Goal: Task Accomplishment & Management: Complete application form

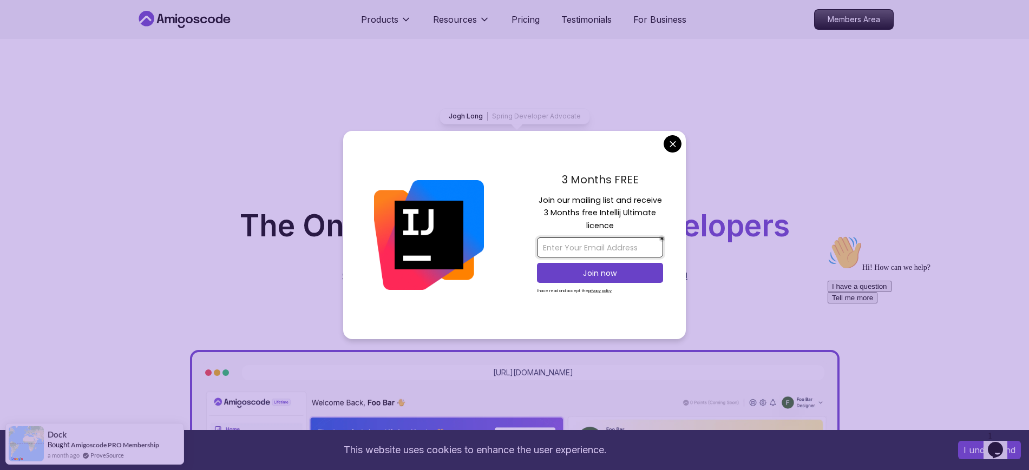
click at [563, 247] on input "email" at bounding box center [600, 248] width 126 height 20
type input "[PERSON_NAME][EMAIL_ADDRESS][DOMAIN_NAME]"
click at [601, 274] on p "Join now" at bounding box center [600, 273] width 102 height 11
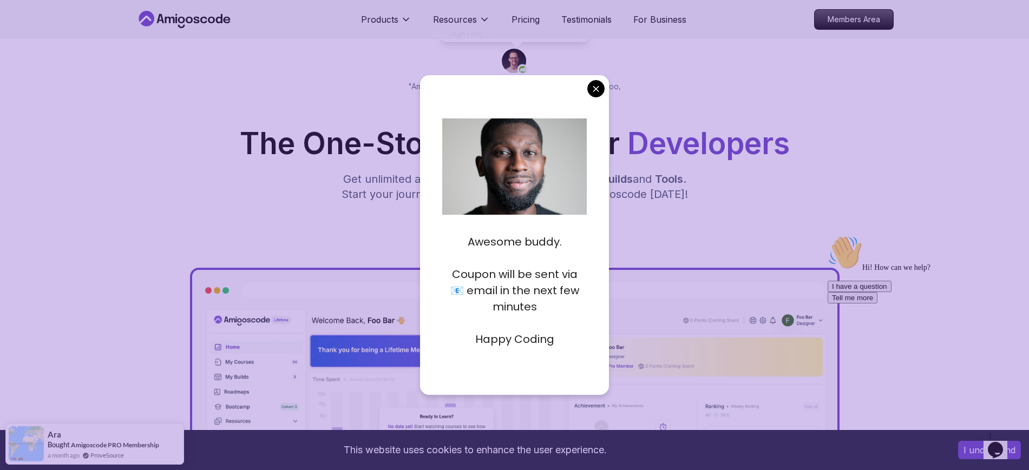
scroll to position [203, 0]
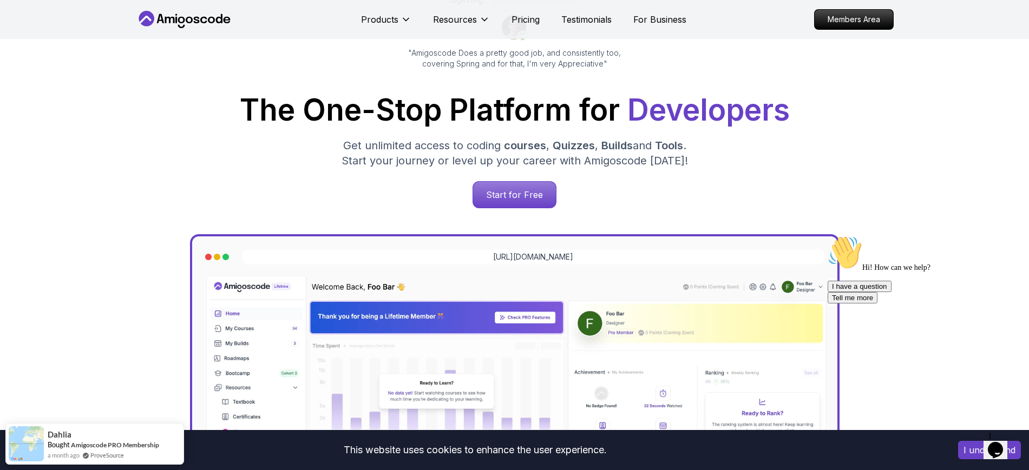
scroll to position [0, 0]
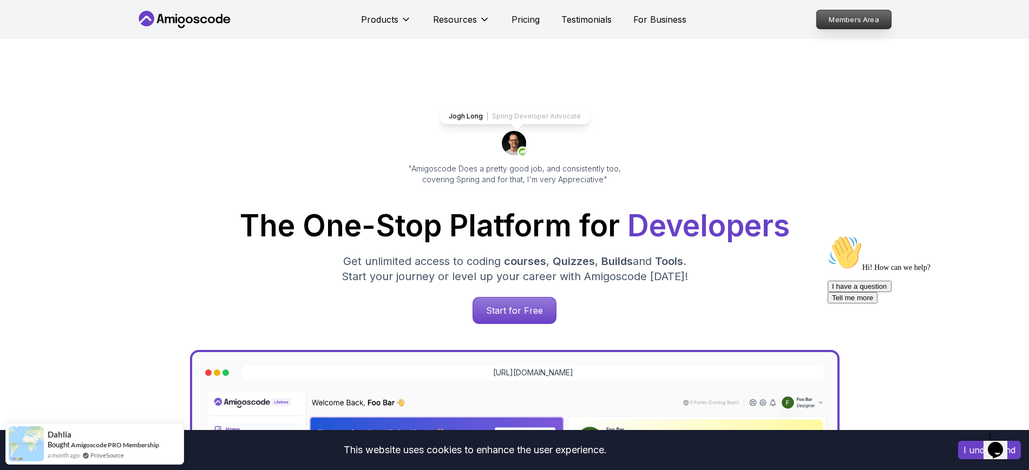
click at [853, 14] on p "Members Area" at bounding box center [853, 19] width 75 height 18
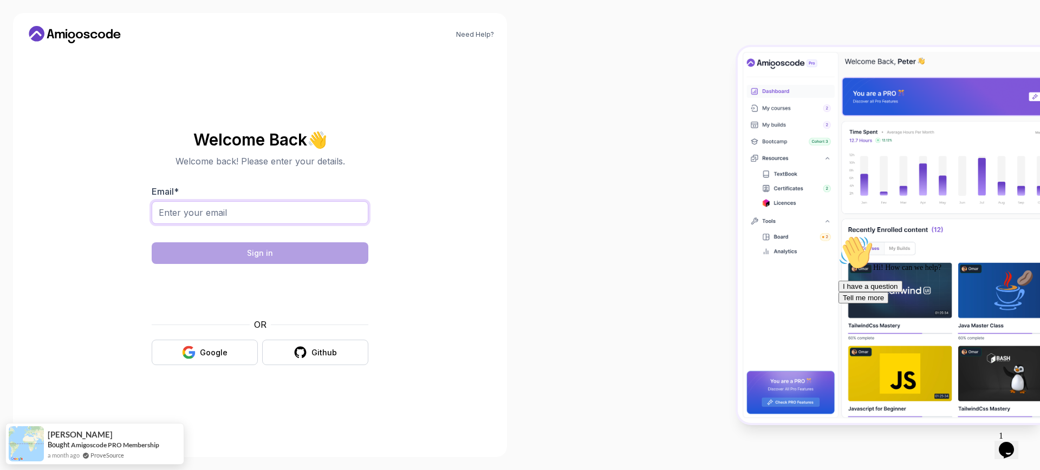
click at [273, 212] on input "Email *" at bounding box center [260, 212] width 217 height 23
drag, startPoint x: 551, startPoint y: 210, endPoint x: 519, endPoint y: 181, distance: 43.0
click at [551, 210] on div at bounding box center [780, 235] width 520 height 470
click at [83, 34] on icon at bounding box center [74, 34] width 97 height 17
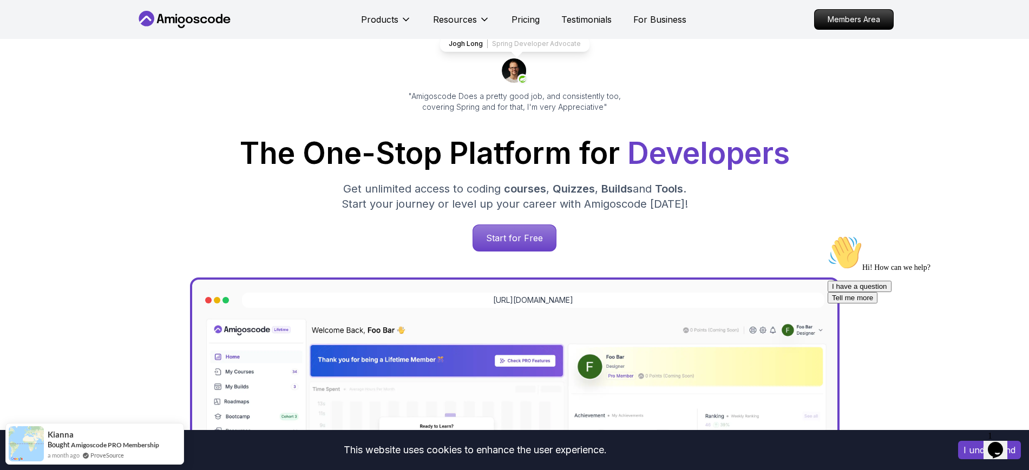
scroll to position [68, 0]
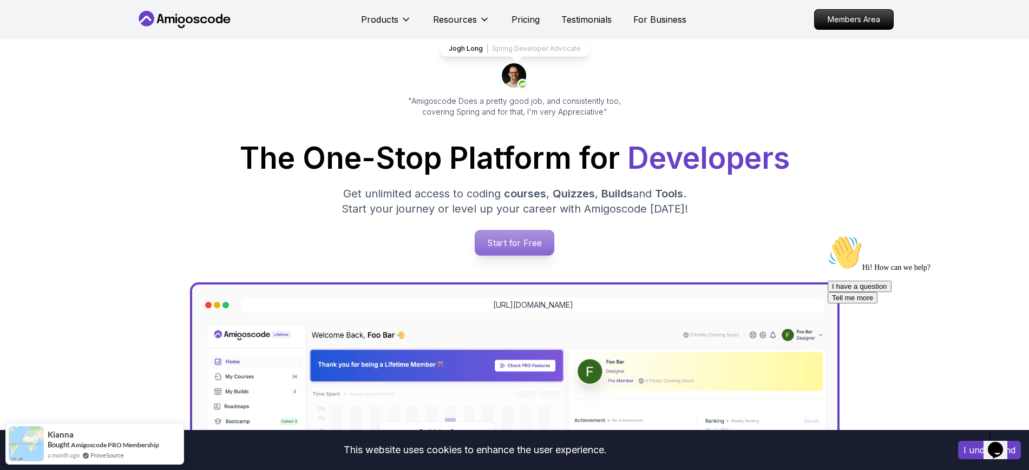
click at [514, 245] on p "Start for Free" at bounding box center [514, 243] width 79 height 25
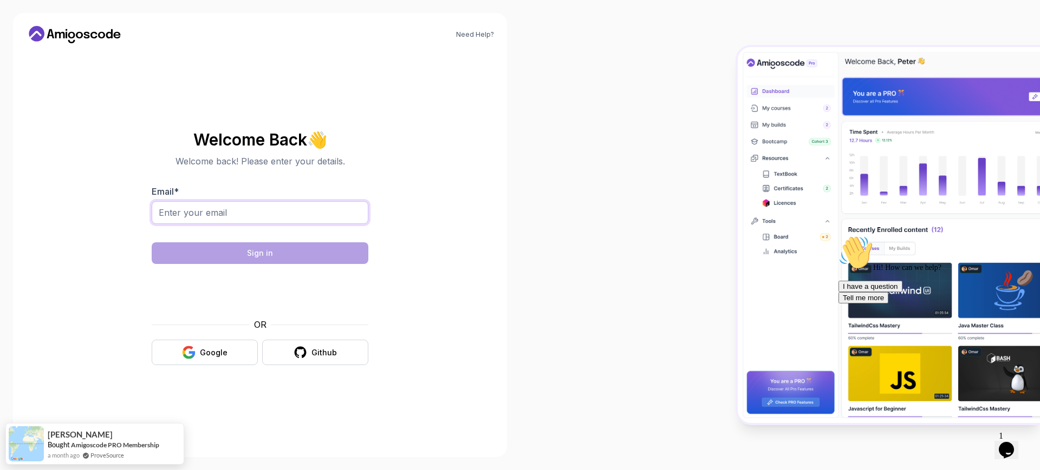
click at [279, 210] on input "Email *" at bounding box center [260, 212] width 217 height 23
type input "[PERSON_NAME][EMAIL_ADDRESS][DOMAIN_NAME]"
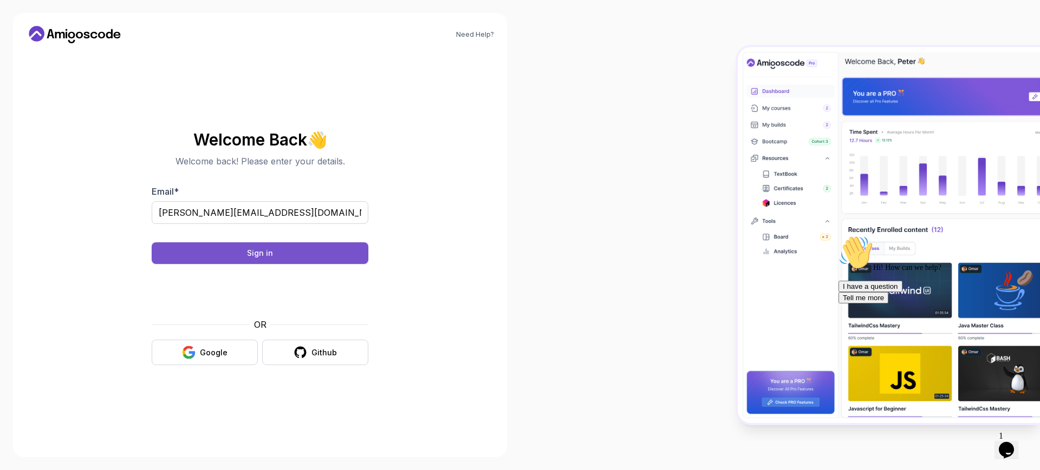
click at [245, 255] on button "Sign in" at bounding box center [260, 254] width 217 height 22
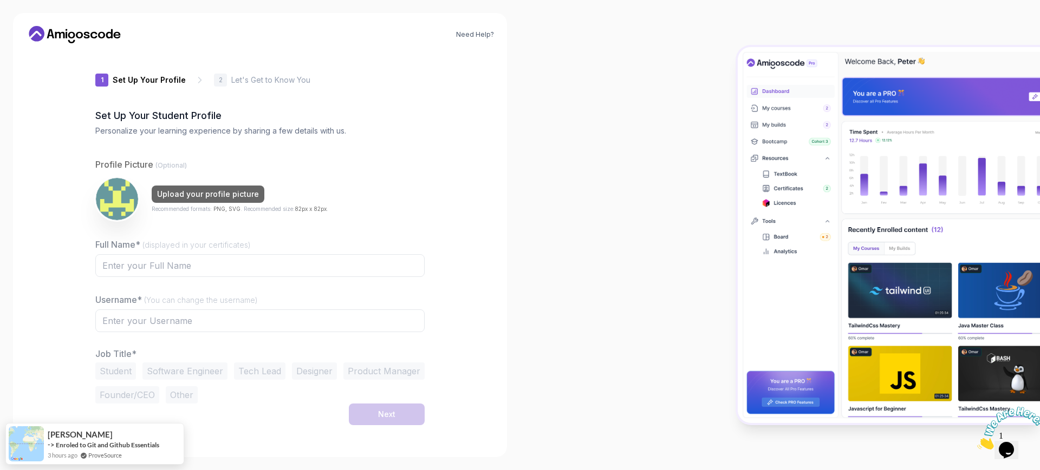
type input "mightyjaguar83fbc"
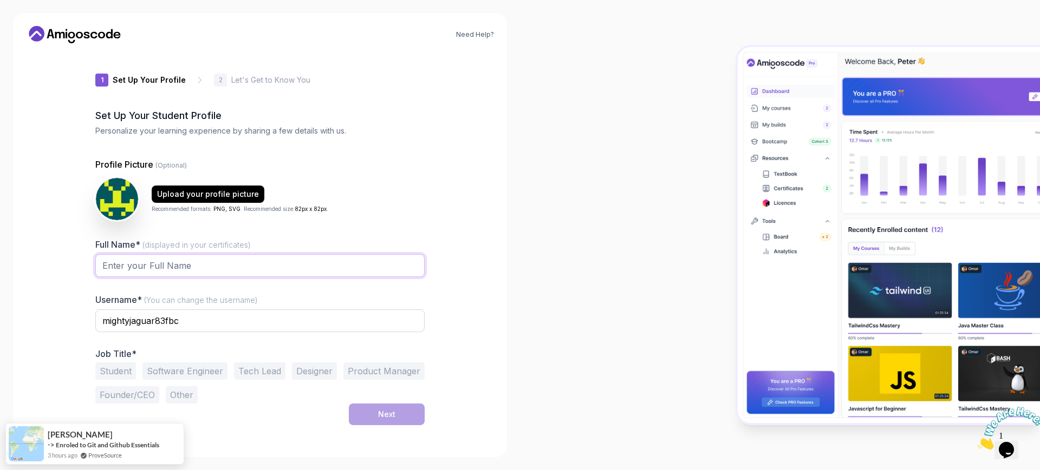
click at [241, 265] on input "Full Name* (displayed in your certificates)" at bounding box center [259, 265] width 329 height 23
type input "[PERSON_NAME]"
click at [219, 325] on input "mightyjaguar83fbc" at bounding box center [259, 321] width 329 height 23
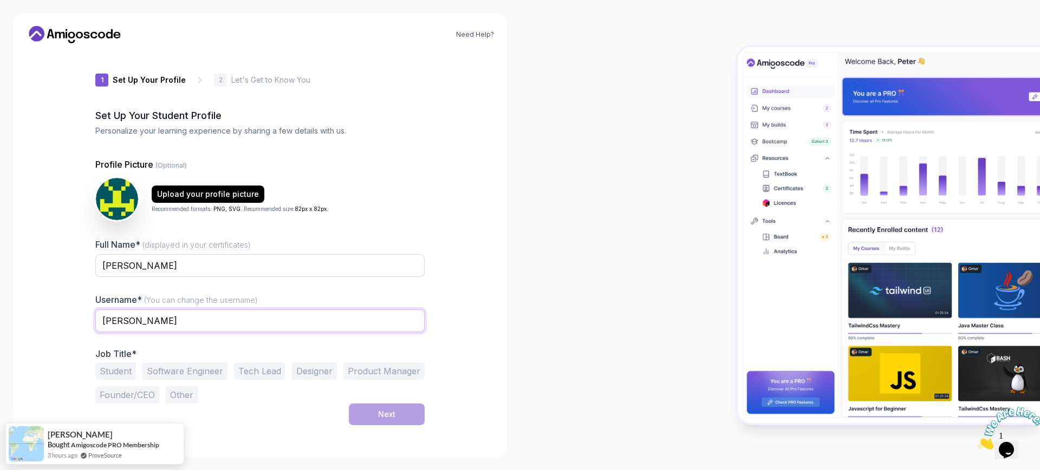
type input "akhilesh"
click at [624, 287] on div at bounding box center [780, 235] width 520 height 470
click at [122, 372] on button "Student" at bounding box center [115, 371] width 41 height 17
click at [403, 412] on button "Next" at bounding box center [387, 415] width 76 height 22
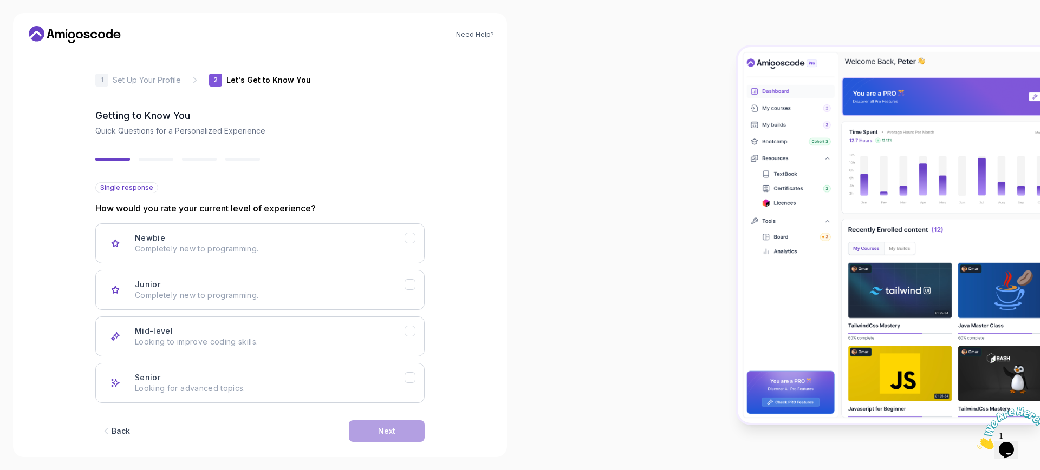
click at [123, 434] on div "Back" at bounding box center [121, 431] width 18 height 11
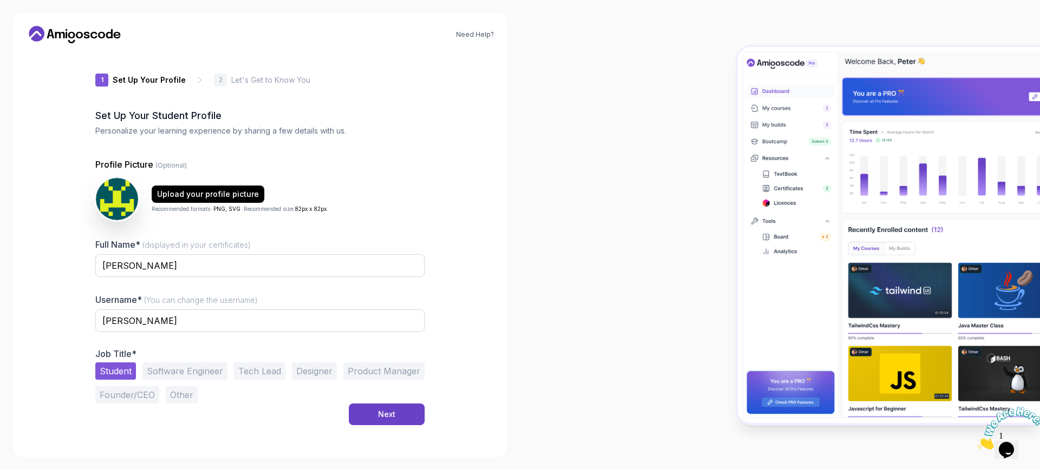
click at [262, 371] on button "Tech Lead" at bounding box center [259, 371] width 51 height 17
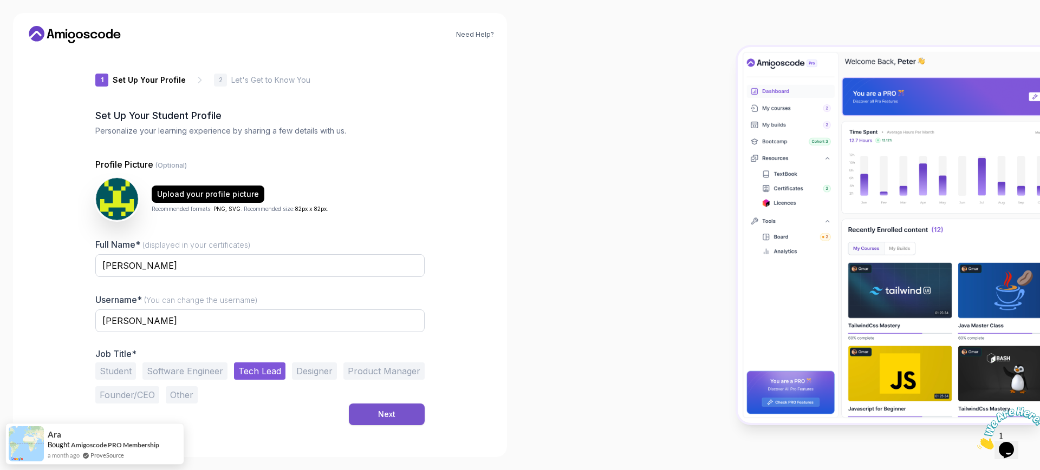
click at [402, 408] on button "Next" at bounding box center [387, 415] width 76 height 22
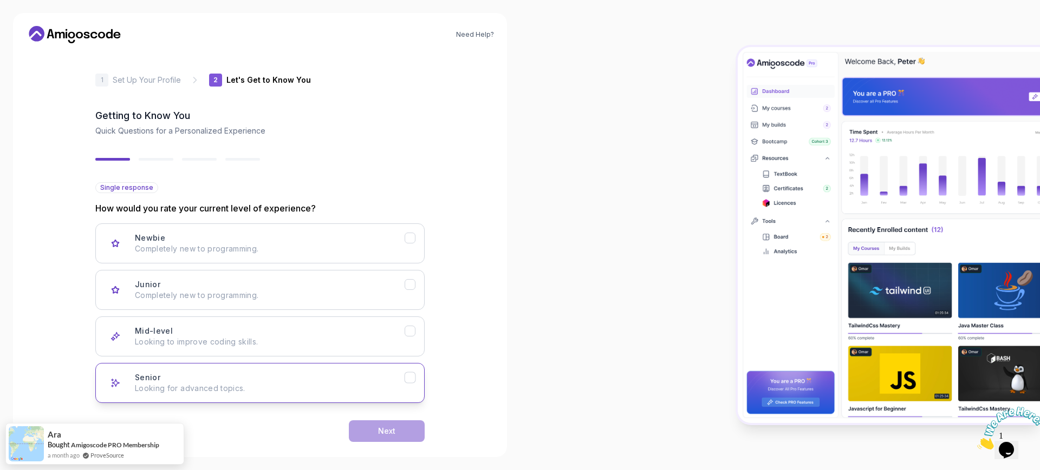
click at [198, 387] on p "Looking for advanced topics." at bounding box center [270, 388] width 270 height 11
click at [403, 433] on button "Next" at bounding box center [387, 432] width 76 height 22
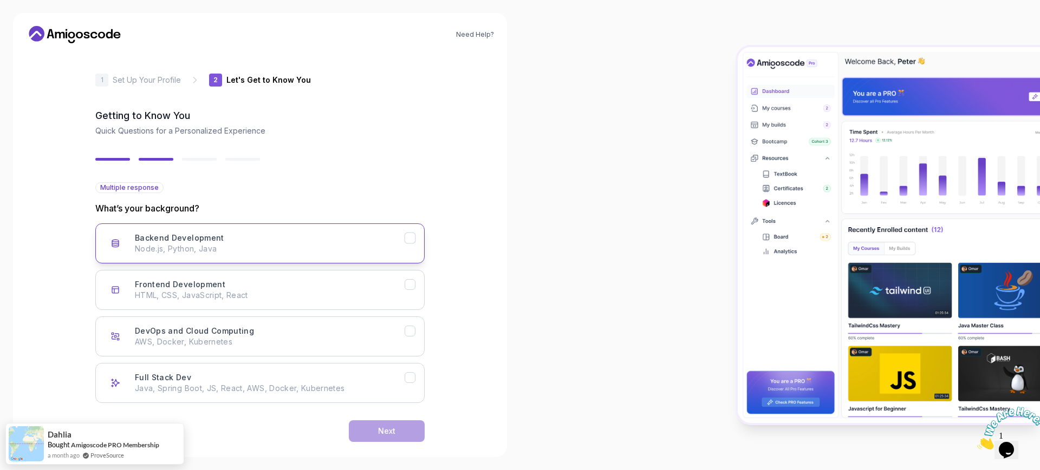
click at [186, 245] on p "Node.js, Python, Java" at bounding box center [270, 249] width 270 height 11
click at [218, 341] on p "AWS, Docker, Kubernetes" at bounding box center [270, 342] width 270 height 11
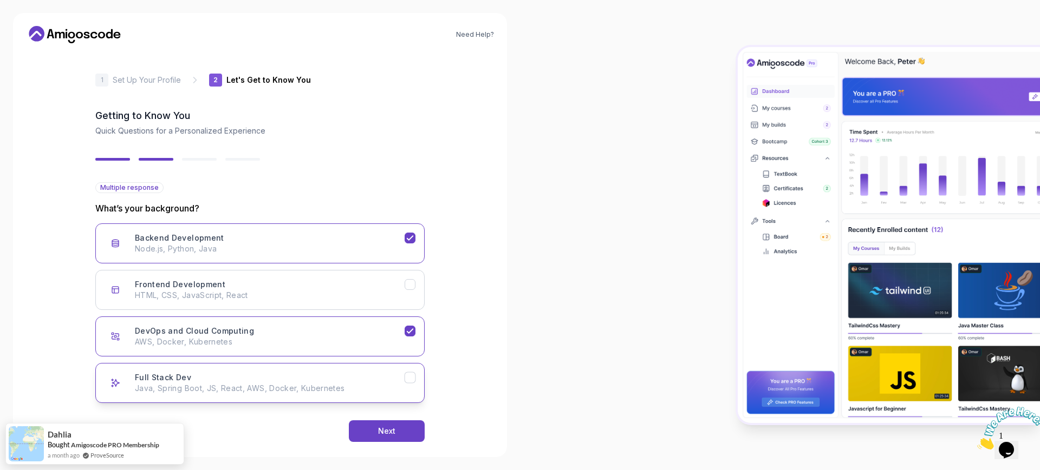
click at [227, 386] on p "Java, Spring Boot, JS, React, AWS, Docker, Kubernetes" at bounding box center [270, 388] width 270 height 11
click at [386, 429] on div "Next" at bounding box center [386, 431] width 17 height 11
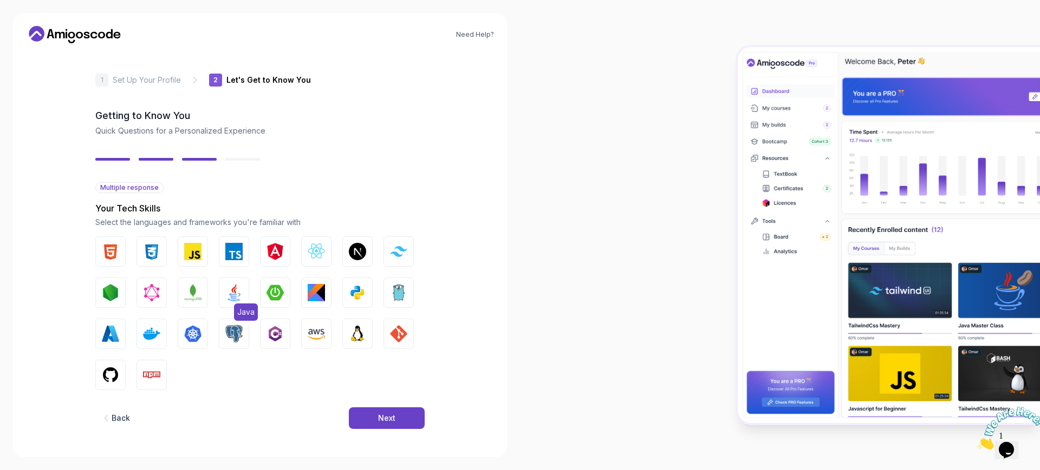
click at [234, 298] on img "button" at bounding box center [233, 292] width 17 height 17
click at [277, 293] on img "button" at bounding box center [274, 292] width 17 height 17
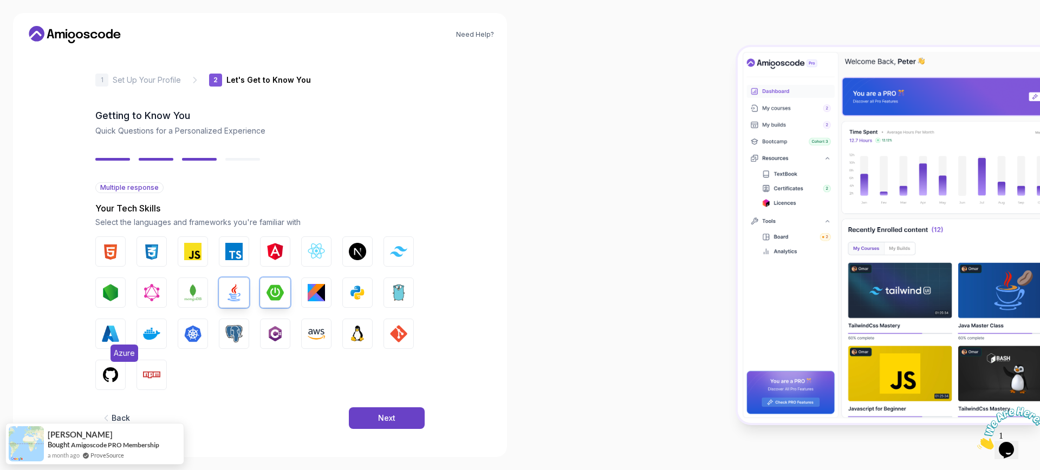
click at [111, 338] on img "button" at bounding box center [110, 333] width 17 height 17
click at [158, 335] on img "button" at bounding box center [151, 333] width 17 height 17
click at [204, 334] on button "Kubernetes" at bounding box center [193, 334] width 30 height 30
click at [232, 335] on img "button" at bounding box center [233, 333] width 17 height 17
click at [310, 334] on img "button" at bounding box center [316, 333] width 17 height 17
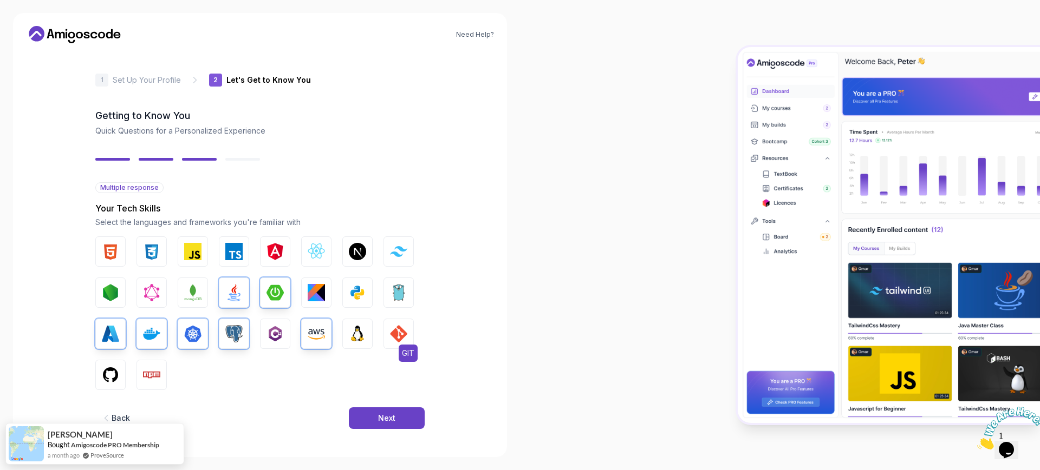
click at [400, 331] on img "button" at bounding box center [398, 333] width 17 height 17
click at [113, 374] on img "button" at bounding box center [110, 375] width 17 height 17
click at [382, 417] on div "Next" at bounding box center [386, 418] width 17 height 11
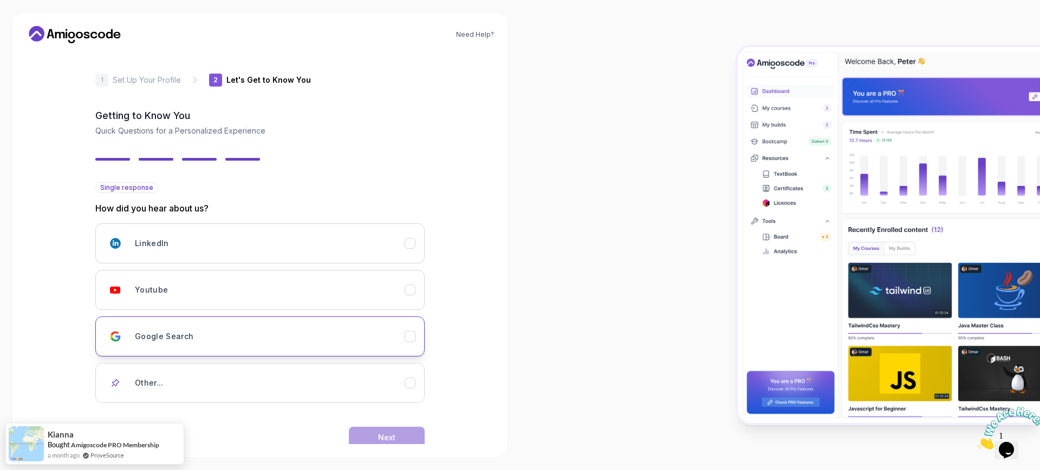
click at [404, 336] on div "Google Search" at bounding box center [409, 336] width 11 height 11
click at [395, 431] on button "Next" at bounding box center [387, 438] width 76 height 22
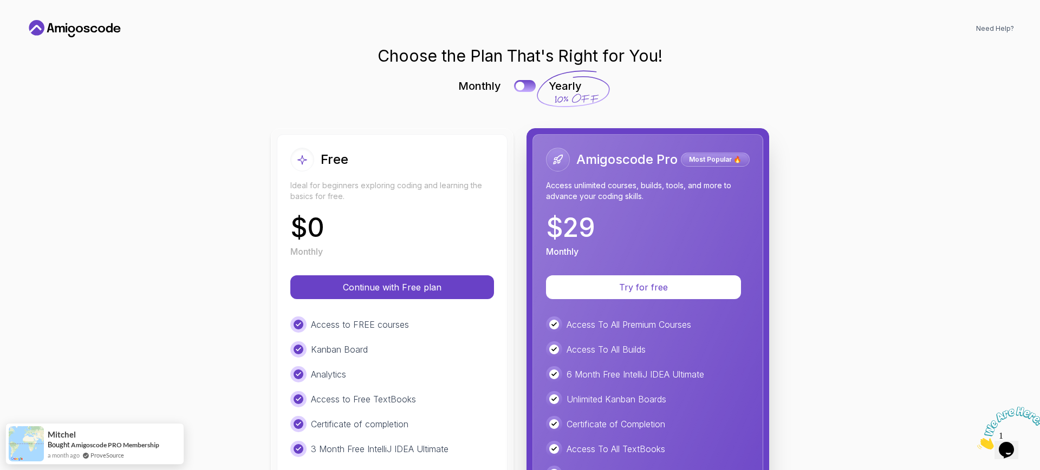
scroll to position [1, 0]
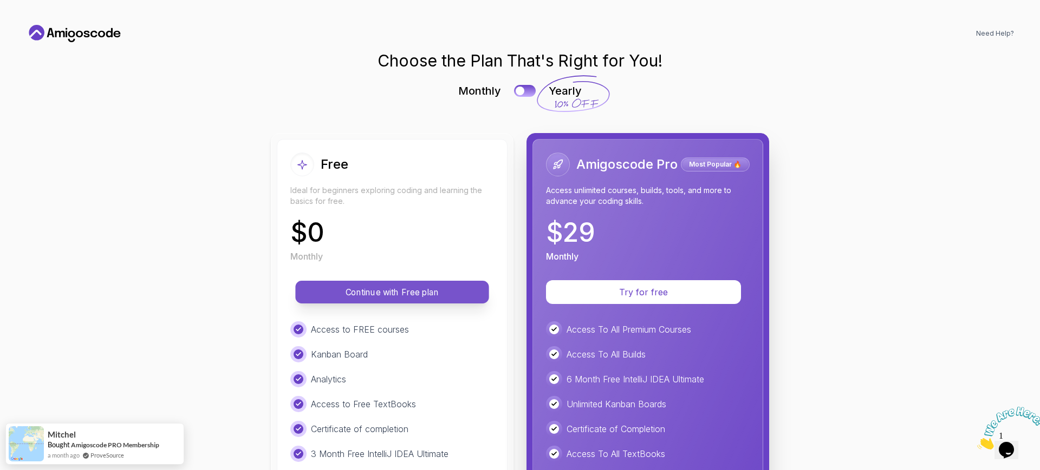
click at [366, 293] on p "Continue with Free plan" at bounding box center [392, 292] width 169 height 12
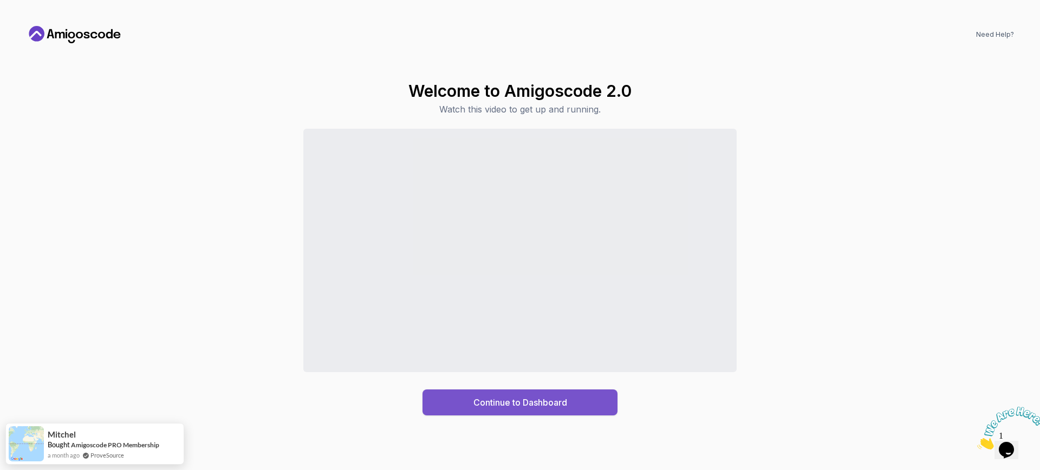
click at [527, 406] on div "Continue to Dashboard" at bounding box center [520, 402] width 94 height 13
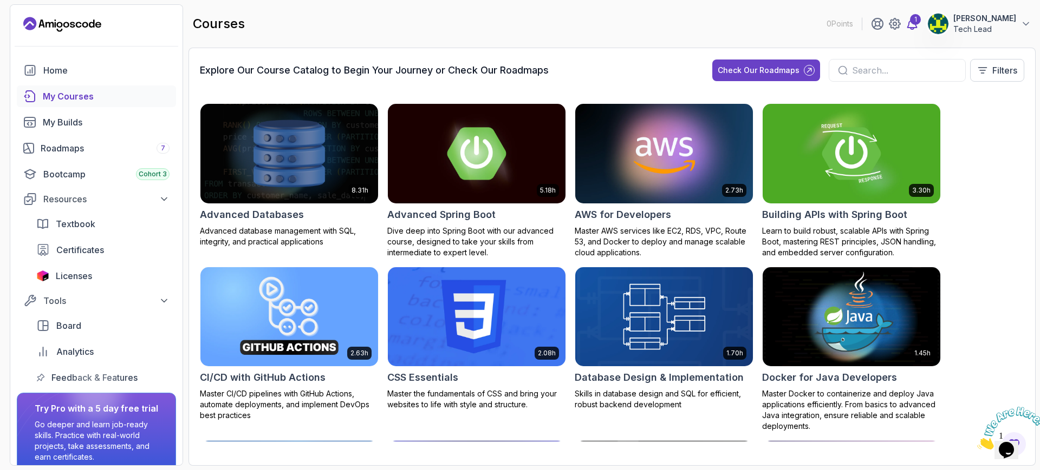
click at [916, 21] on div "1" at bounding box center [915, 19] width 11 height 11
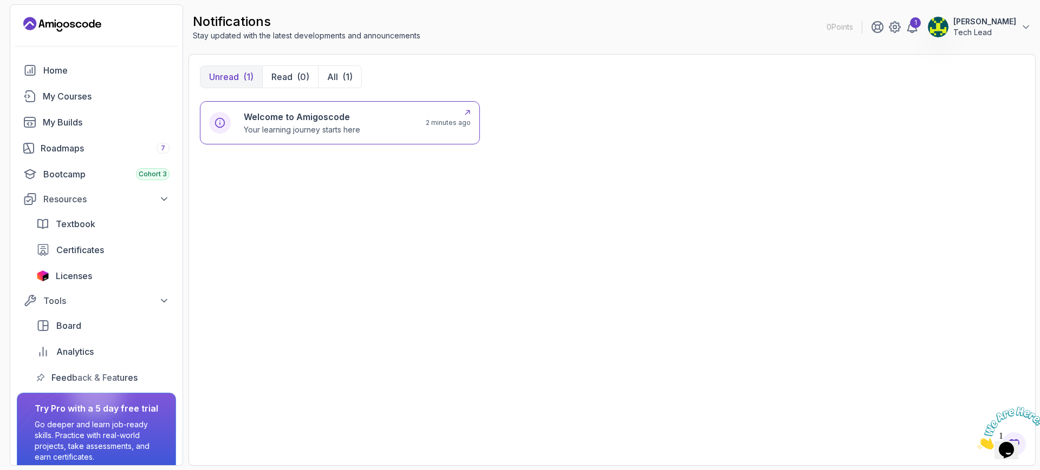
click at [305, 122] on h6 "Welcome to Amigoscode" at bounding box center [302, 116] width 116 height 13
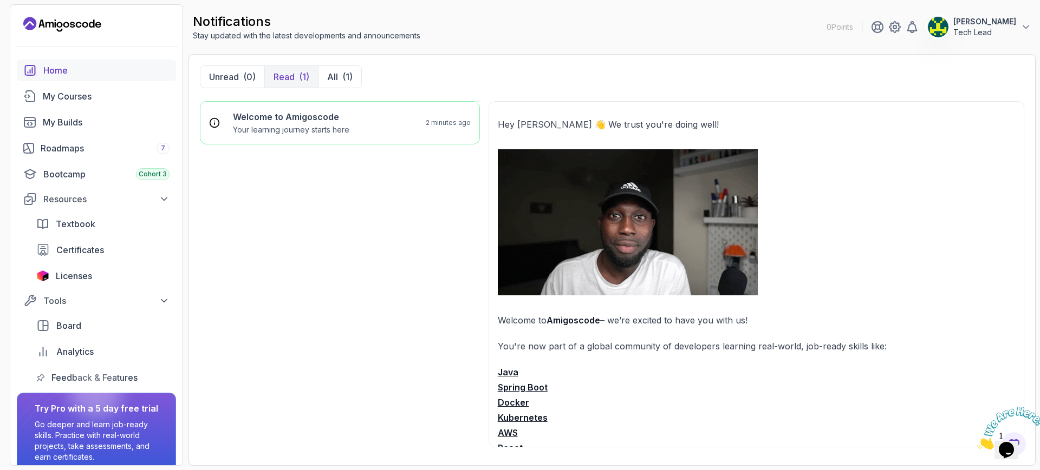
click at [62, 71] on div "Home" at bounding box center [106, 70] width 126 height 13
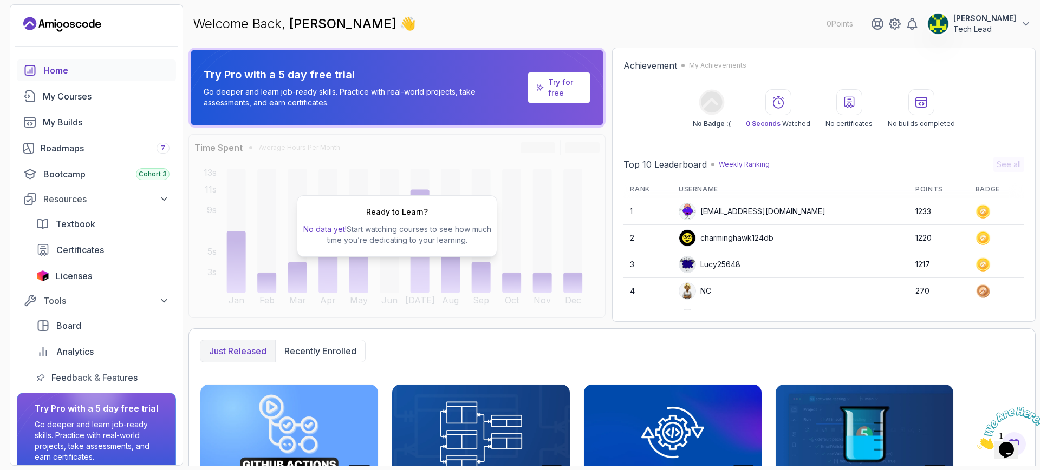
click at [570, 91] on p "Try for free" at bounding box center [565, 88] width 34 height 22
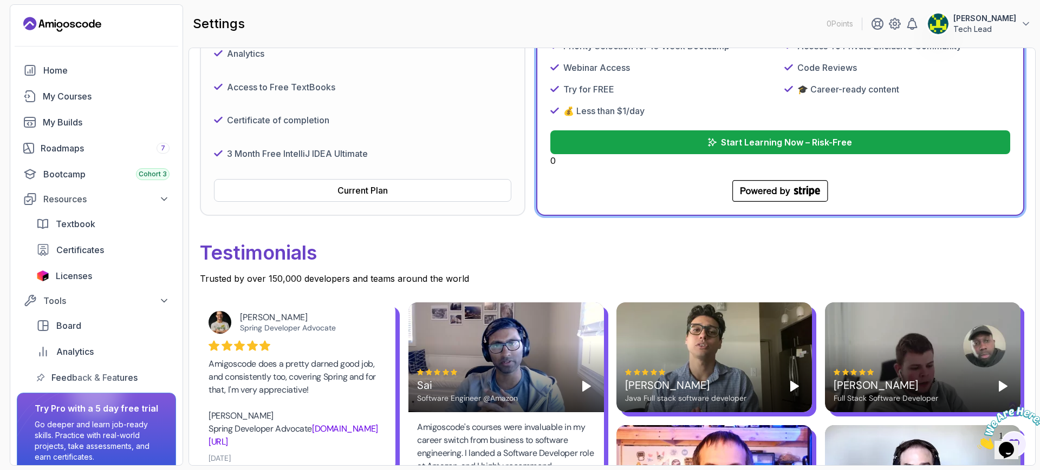
scroll to position [68, 0]
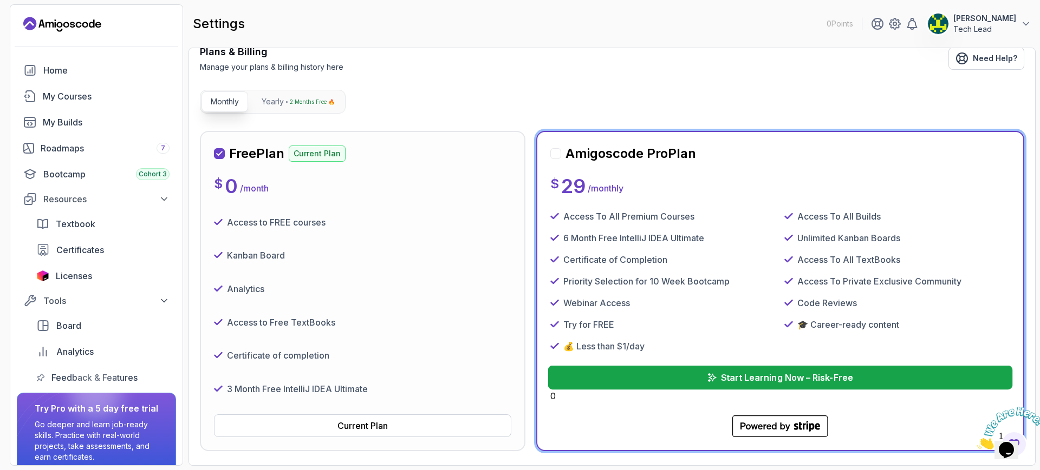
click at [773, 378] on p "Start Learning Now – Risk-Free" at bounding box center [786, 377] width 132 height 13
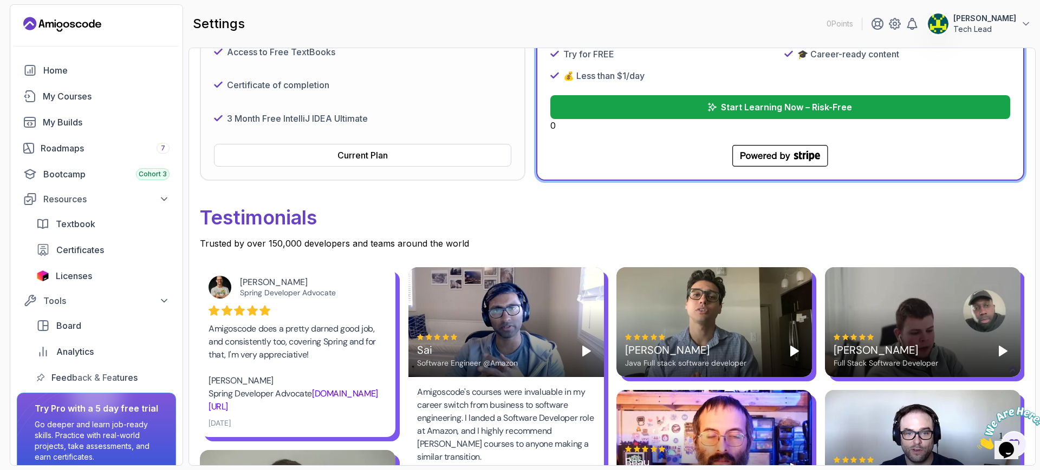
scroll to position [135, 0]
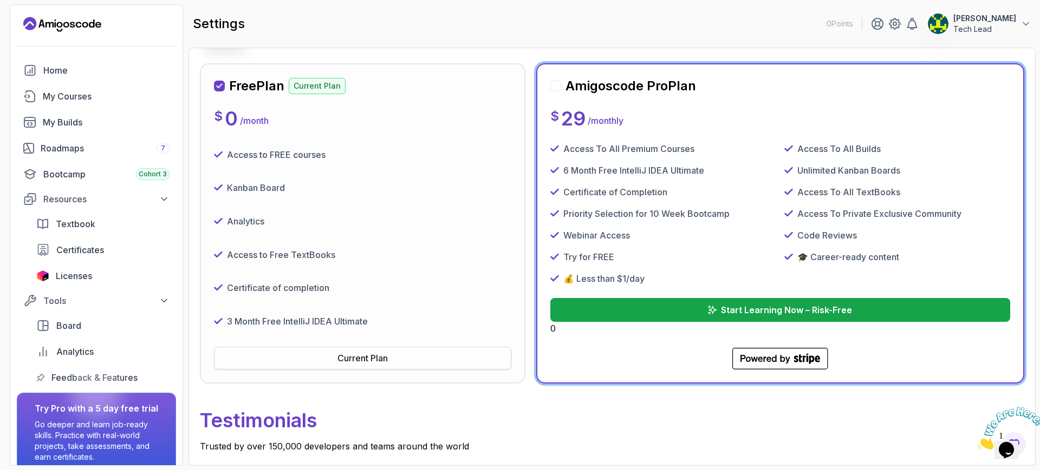
click at [352, 359] on div "Current Plan" at bounding box center [362, 358] width 50 height 13
click at [54, 68] on div "Home" at bounding box center [106, 70] width 126 height 13
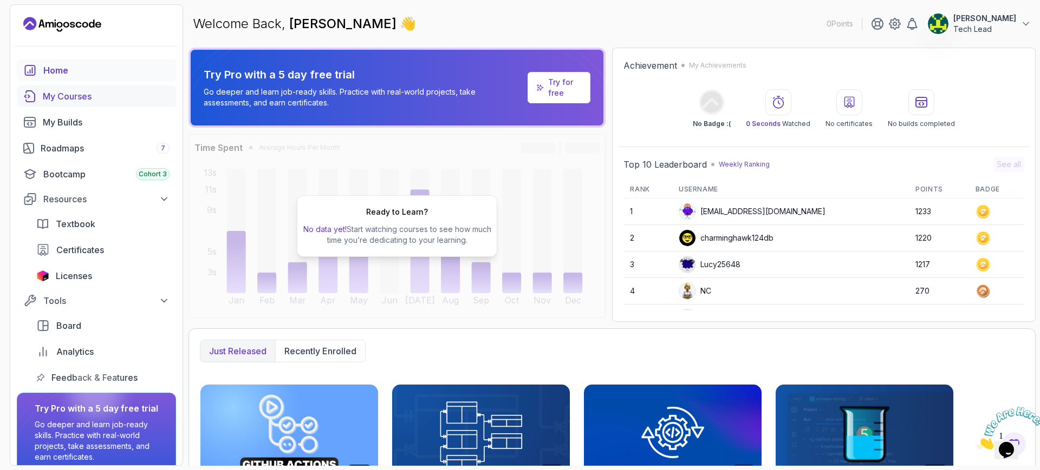
click at [68, 97] on div "My Courses" at bounding box center [106, 96] width 127 height 13
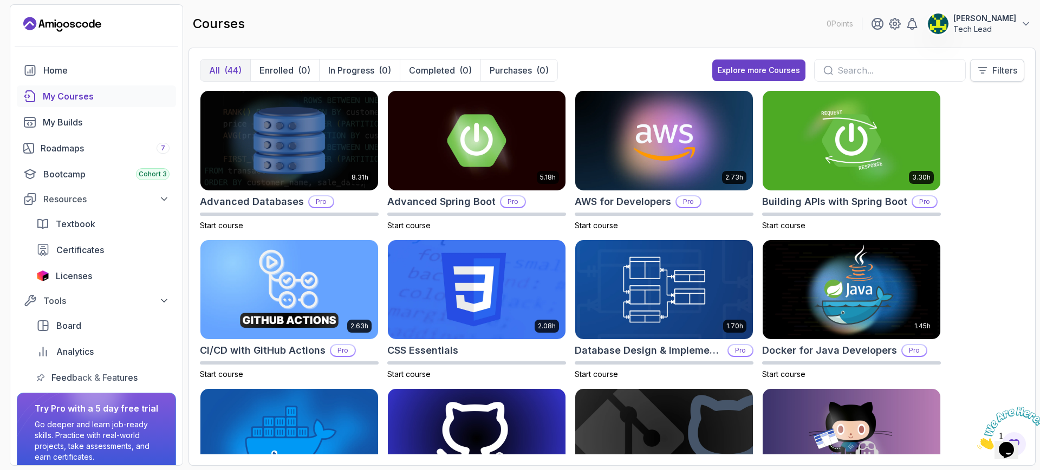
click at [996, 74] on p "Filters" at bounding box center [1004, 70] width 25 height 13
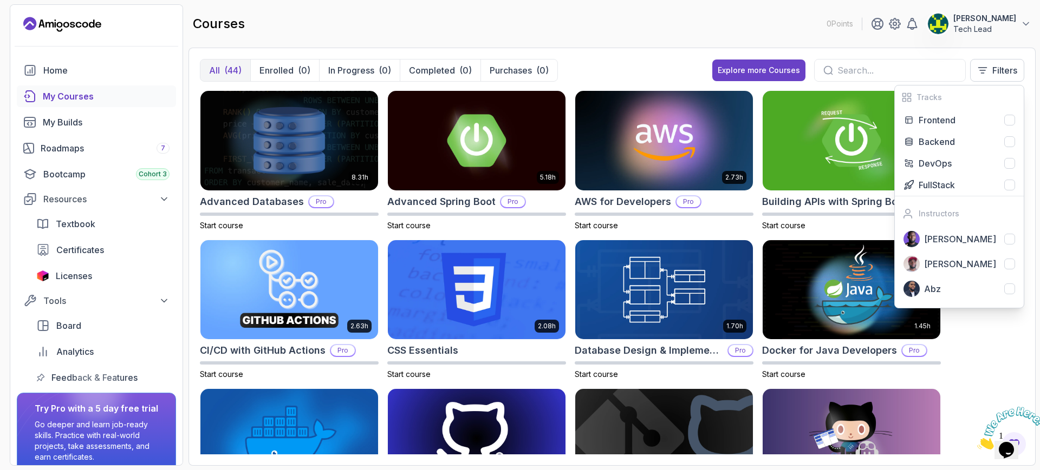
click at [729, 32] on div "courses 0 Points Akhilesh Kumar Tech Lead" at bounding box center [611, 23] width 847 height 39
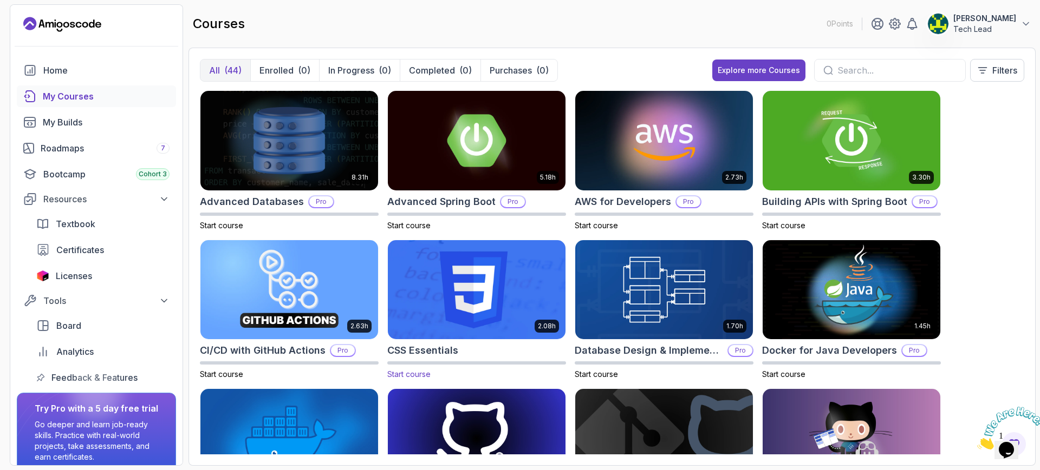
scroll to position [135, 0]
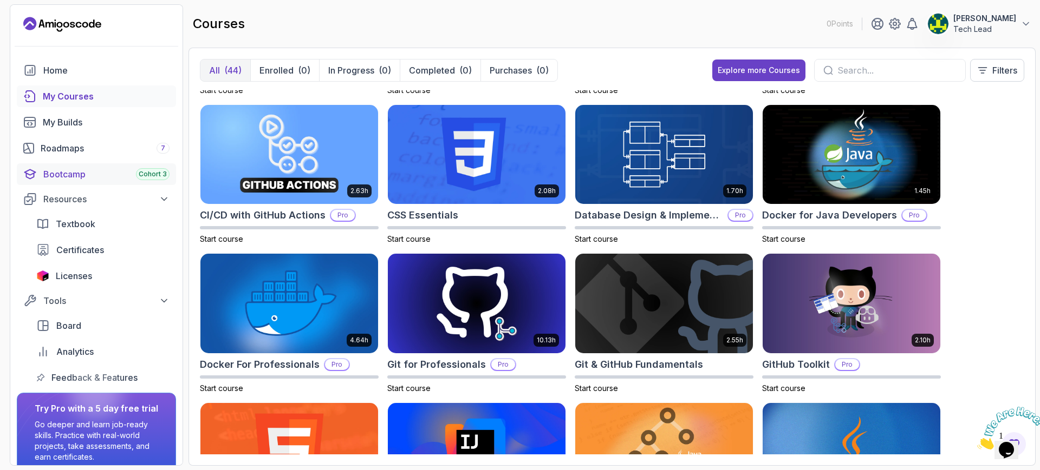
click at [69, 174] on div "Bootcamp Cohort 3" at bounding box center [106, 174] width 126 height 13
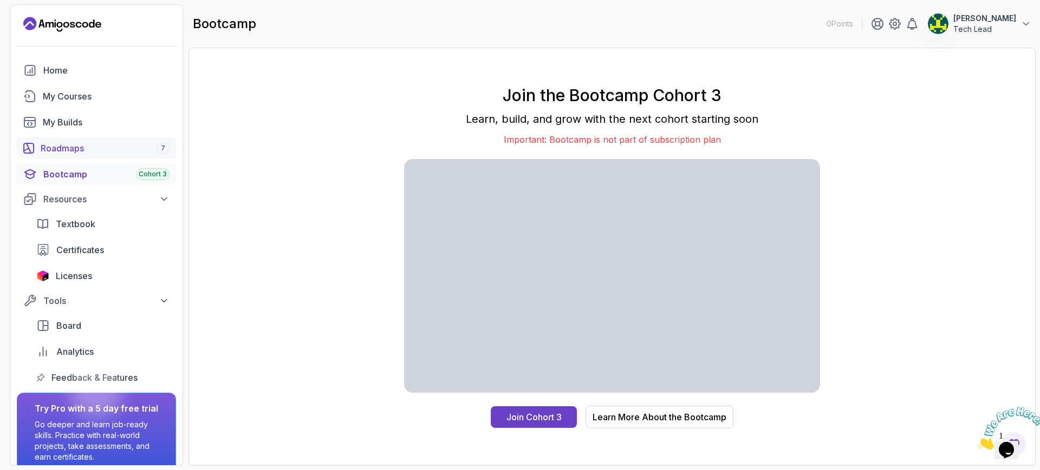
click at [67, 145] on div "Roadmaps 7" at bounding box center [105, 148] width 129 height 13
